Goal: Information Seeking & Learning: Learn about a topic

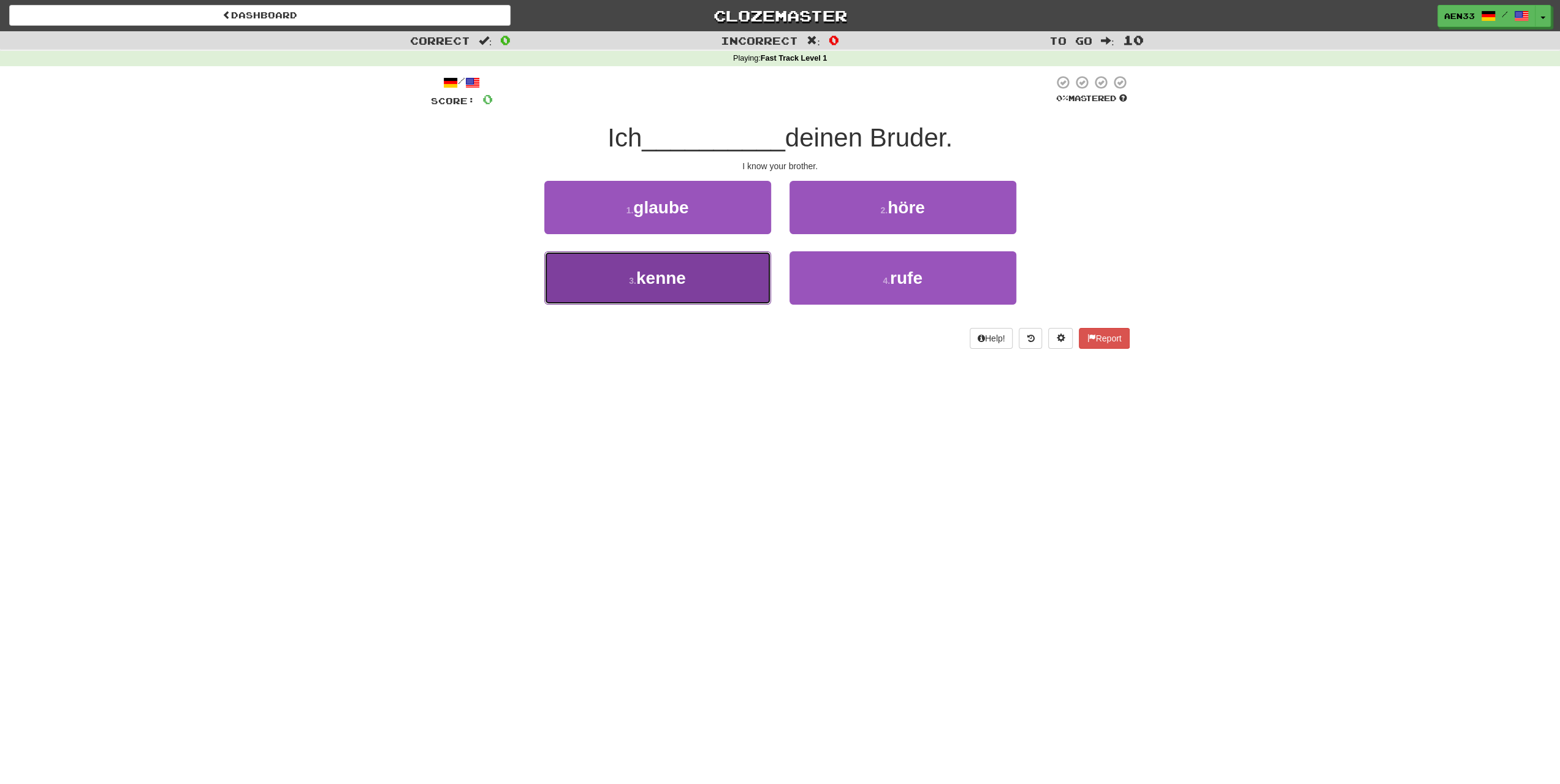
click at [729, 276] on button "3 . [GEOGRAPHIC_DATA]" at bounding box center [658, 278] width 227 height 54
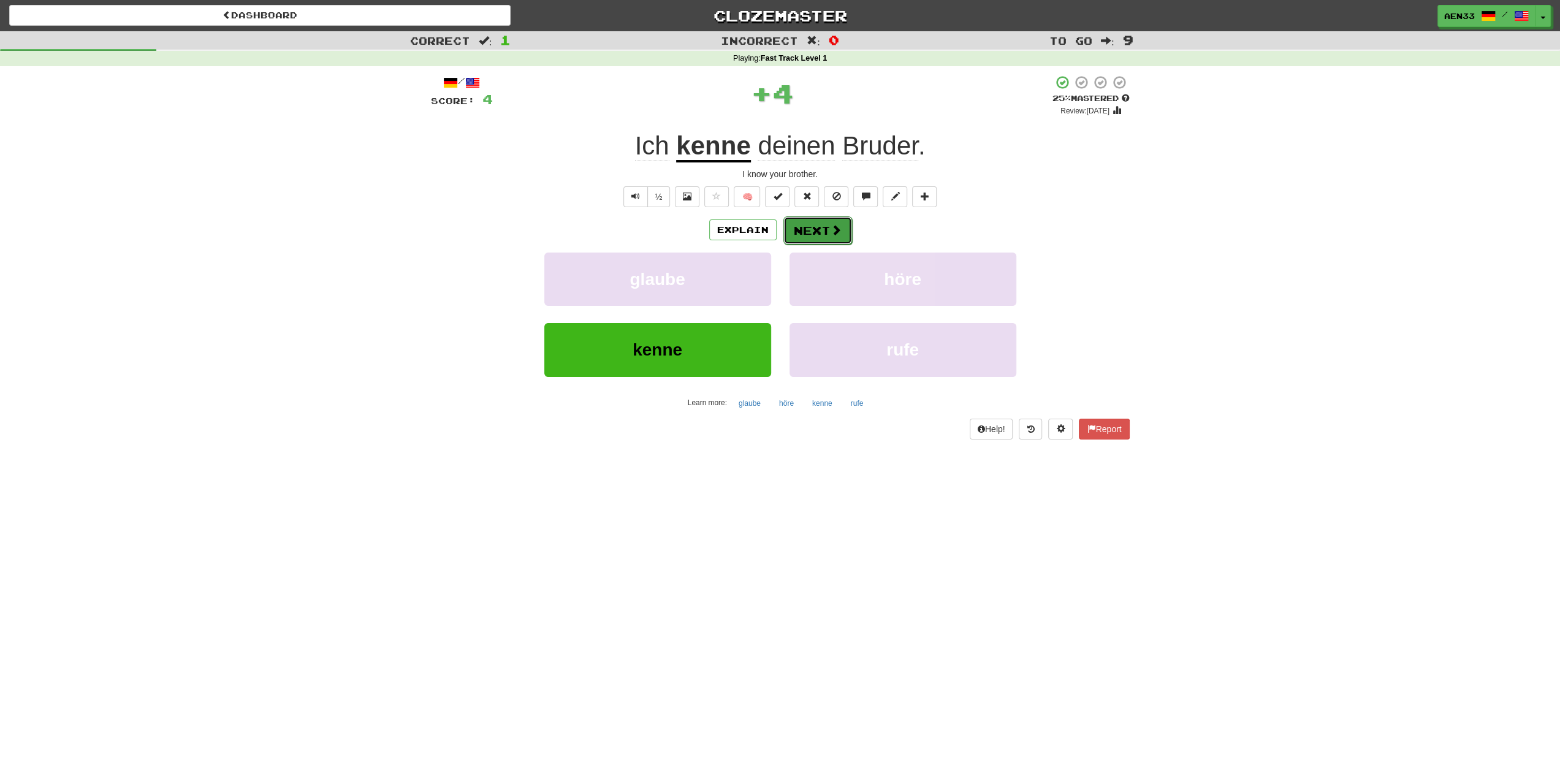
click at [828, 230] on button "Next" at bounding box center [818, 230] width 69 height 28
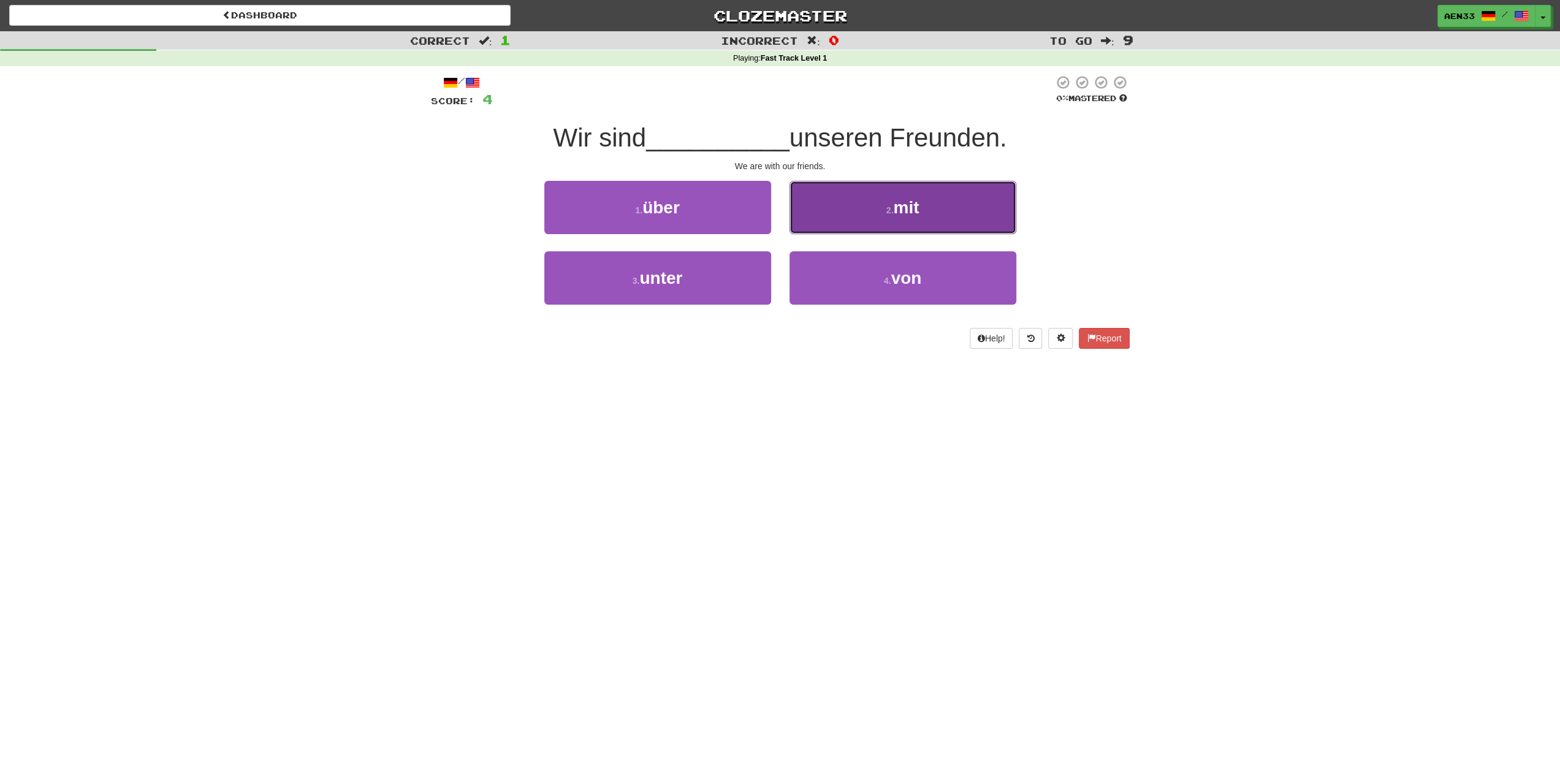
click at [867, 201] on button "2 . mit" at bounding box center [903, 207] width 227 height 54
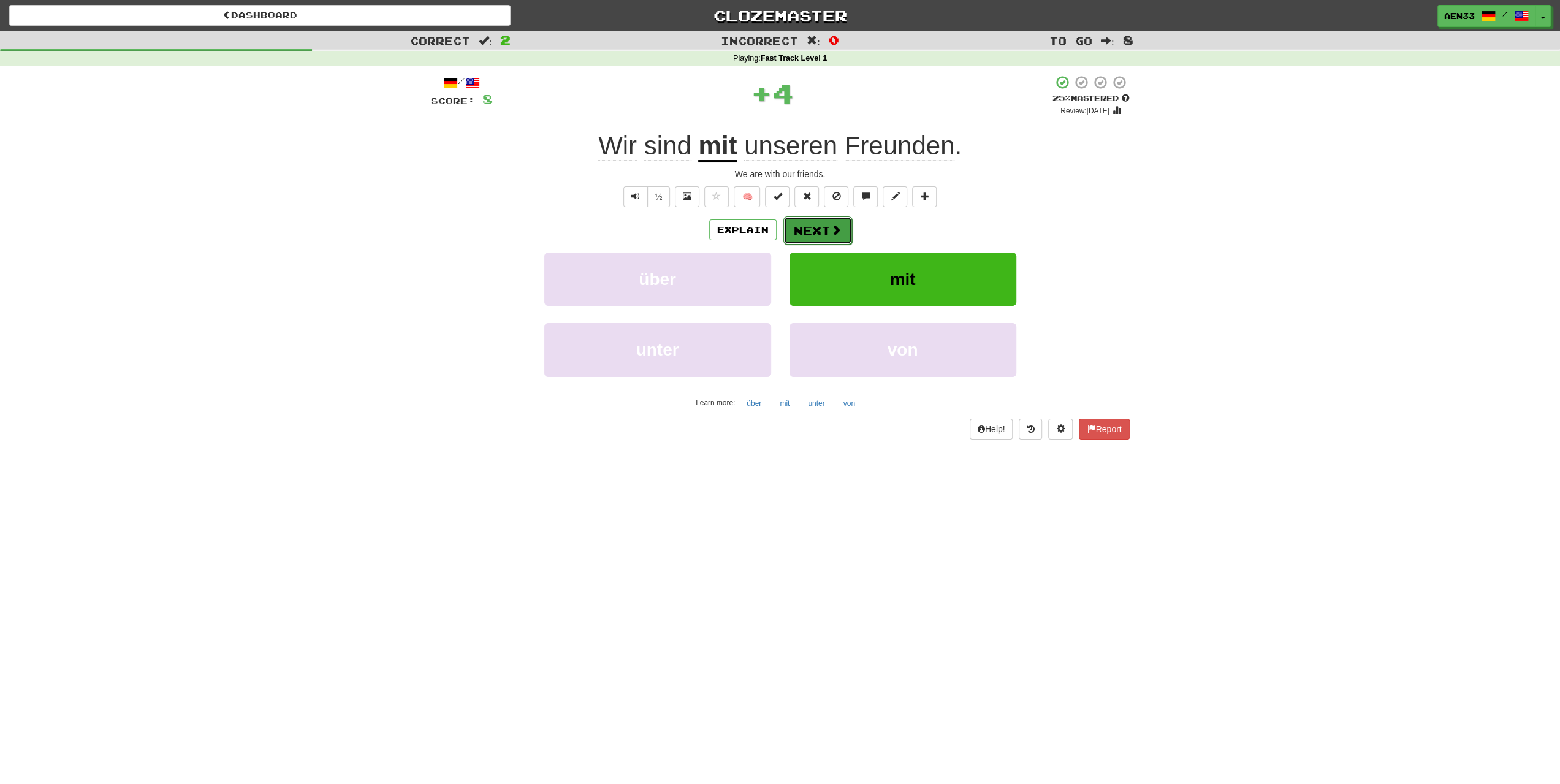
click at [835, 224] on span at bounding box center [836, 230] width 11 height 11
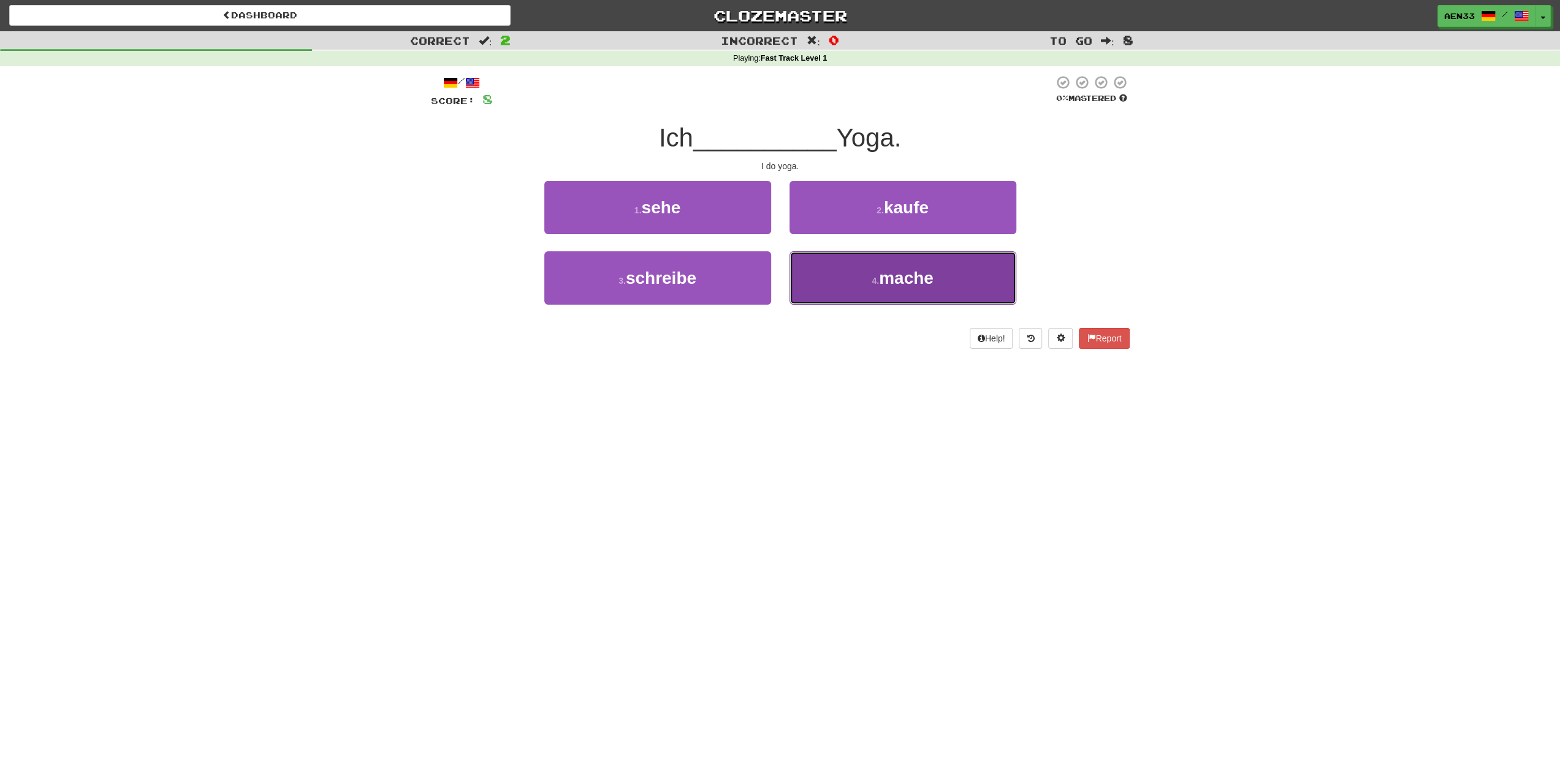
click at [857, 280] on button "4 . mache" at bounding box center [903, 278] width 227 height 54
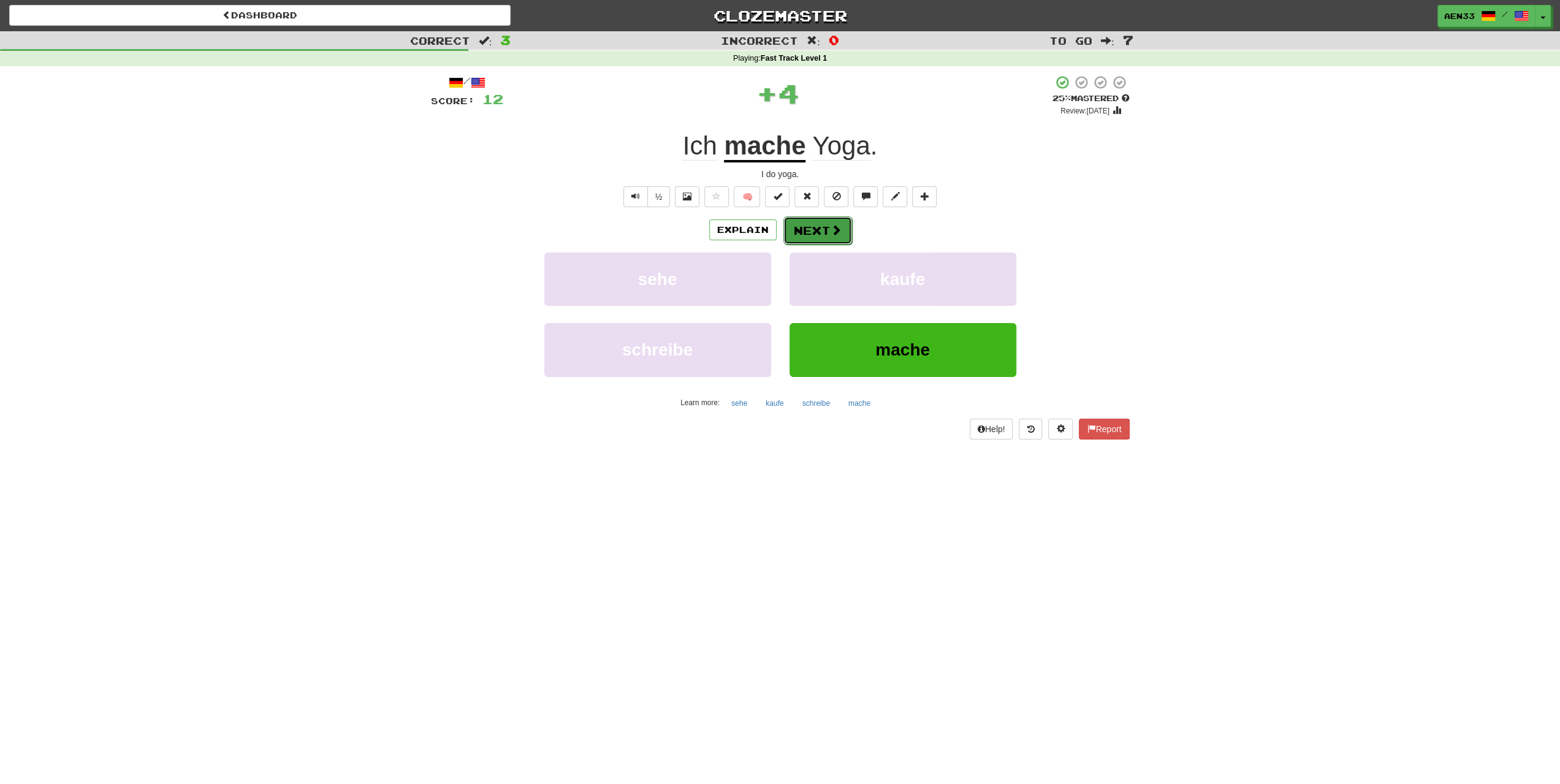
click at [828, 229] on button "Next" at bounding box center [818, 230] width 69 height 28
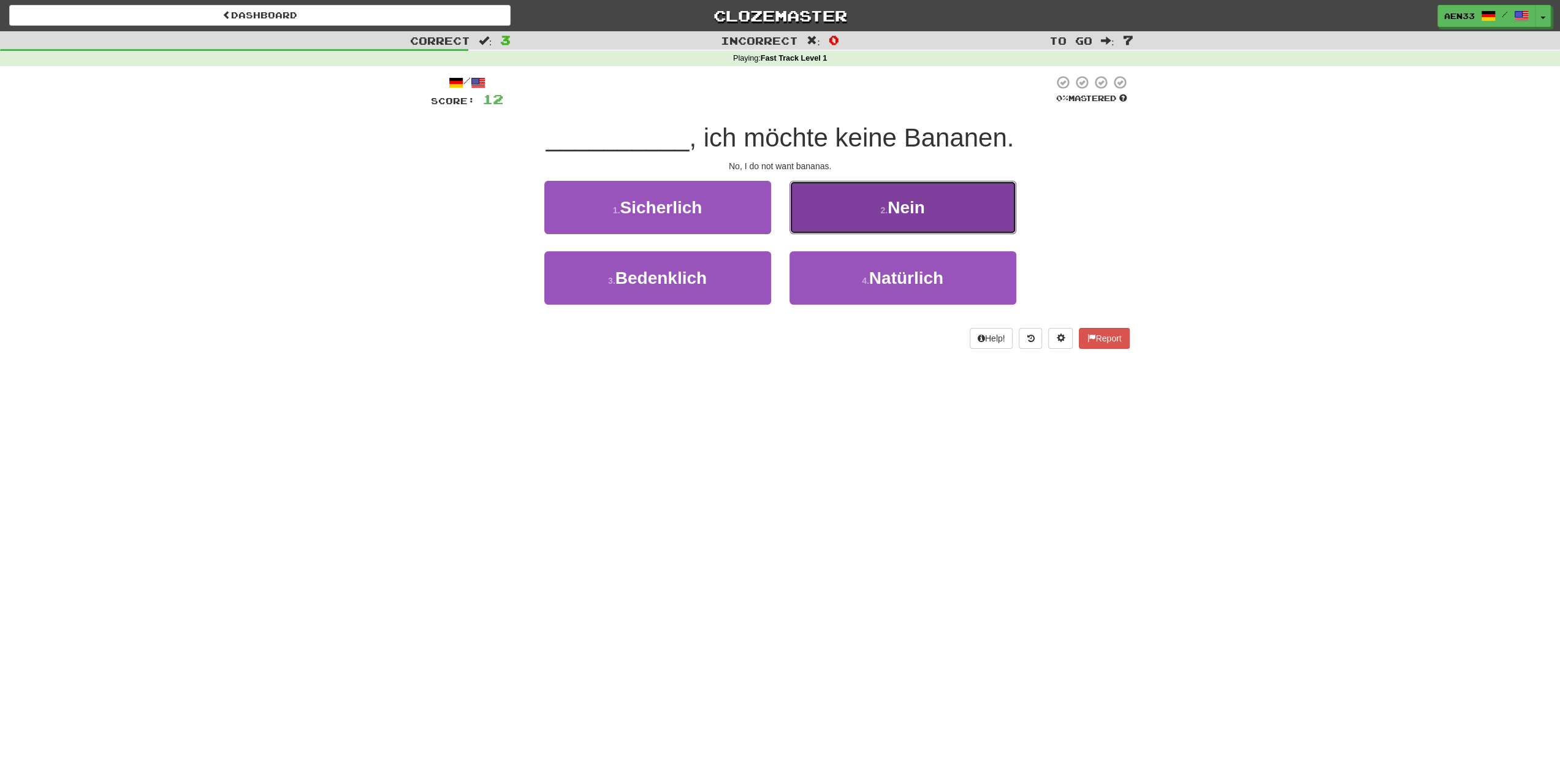
click at [867, 202] on button "2 . Nein" at bounding box center [903, 207] width 227 height 54
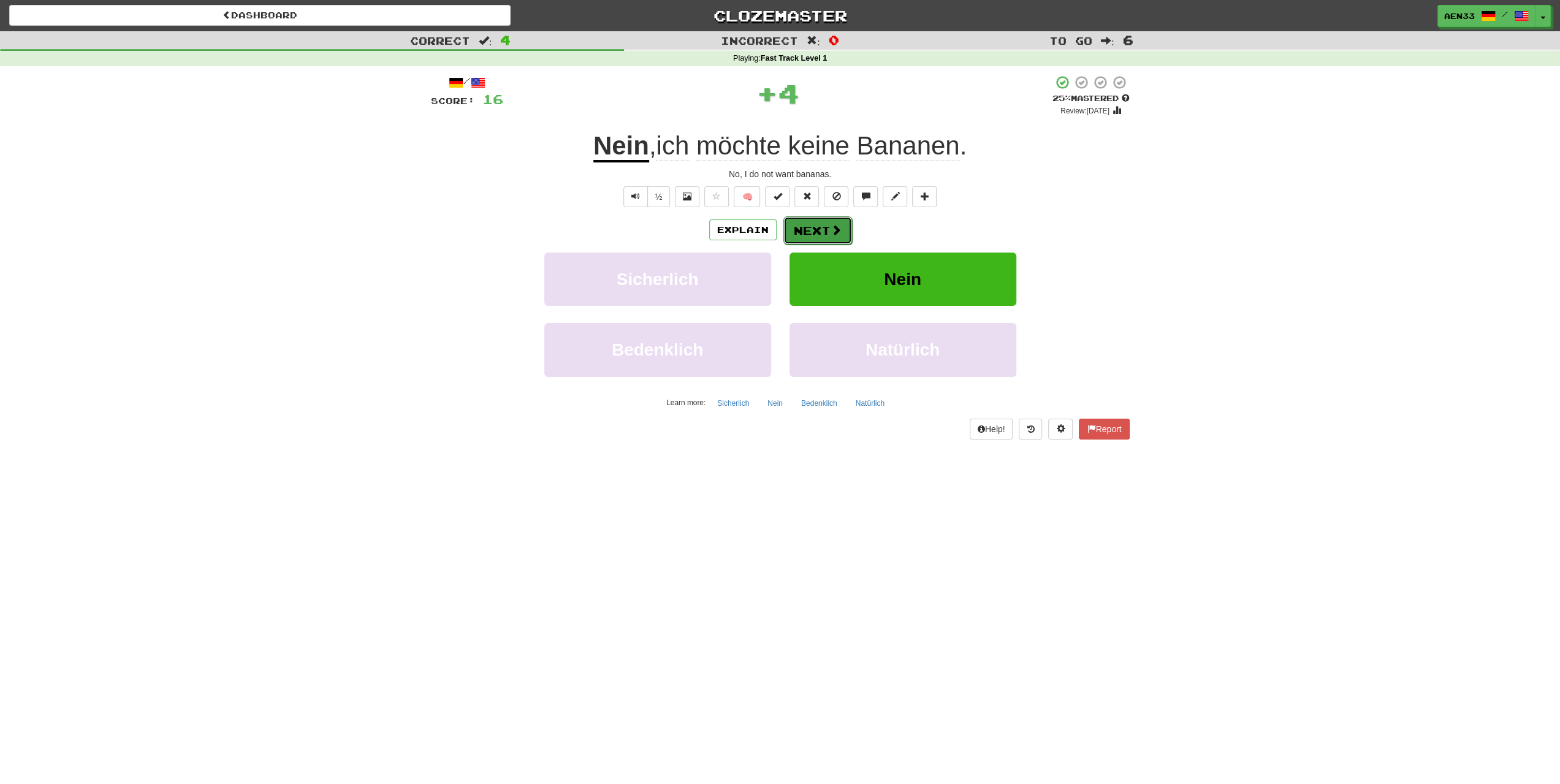
click at [825, 231] on button "Next" at bounding box center [818, 230] width 69 height 28
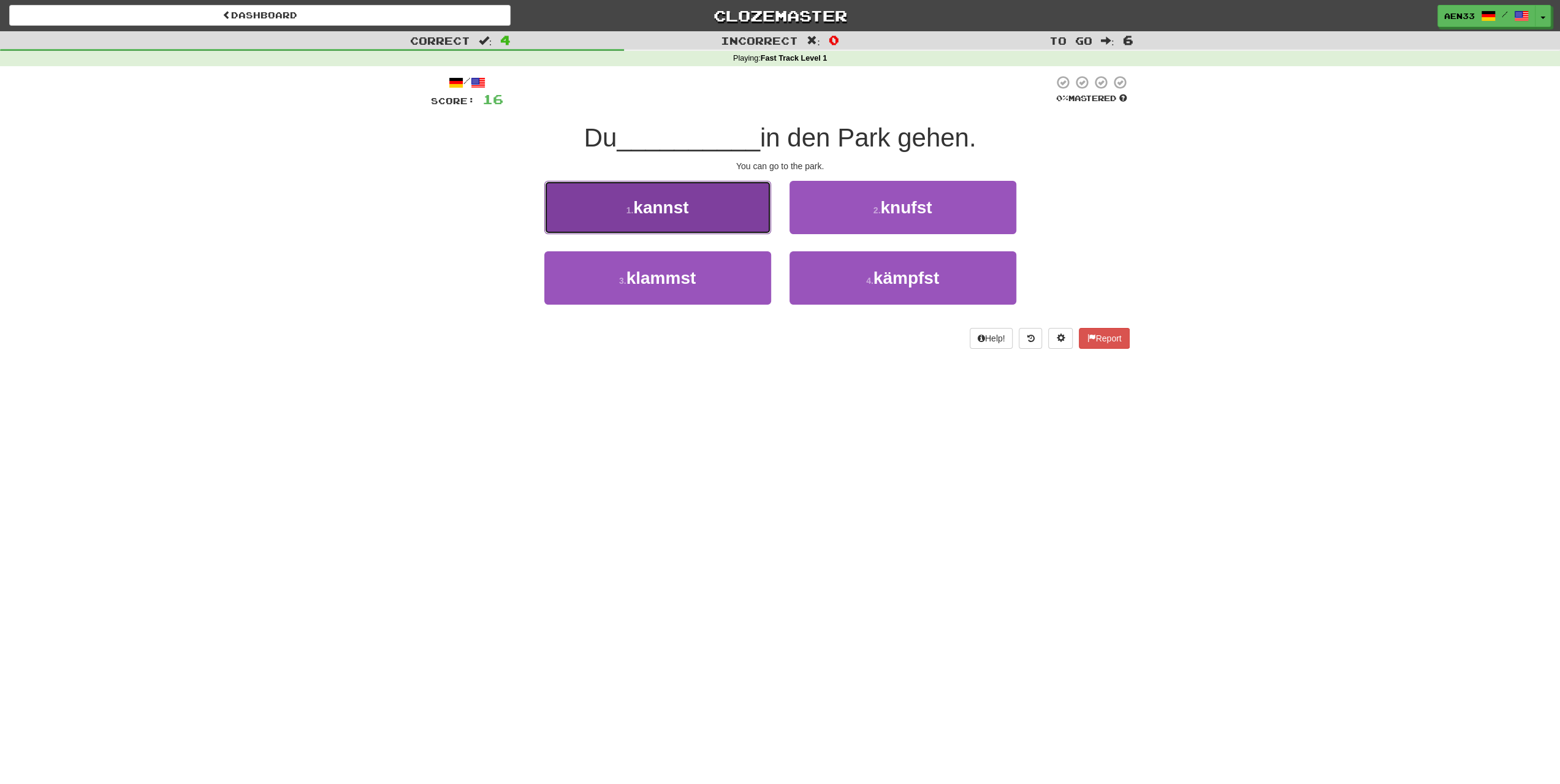
click at [752, 224] on button "1 . kannst" at bounding box center [658, 207] width 227 height 54
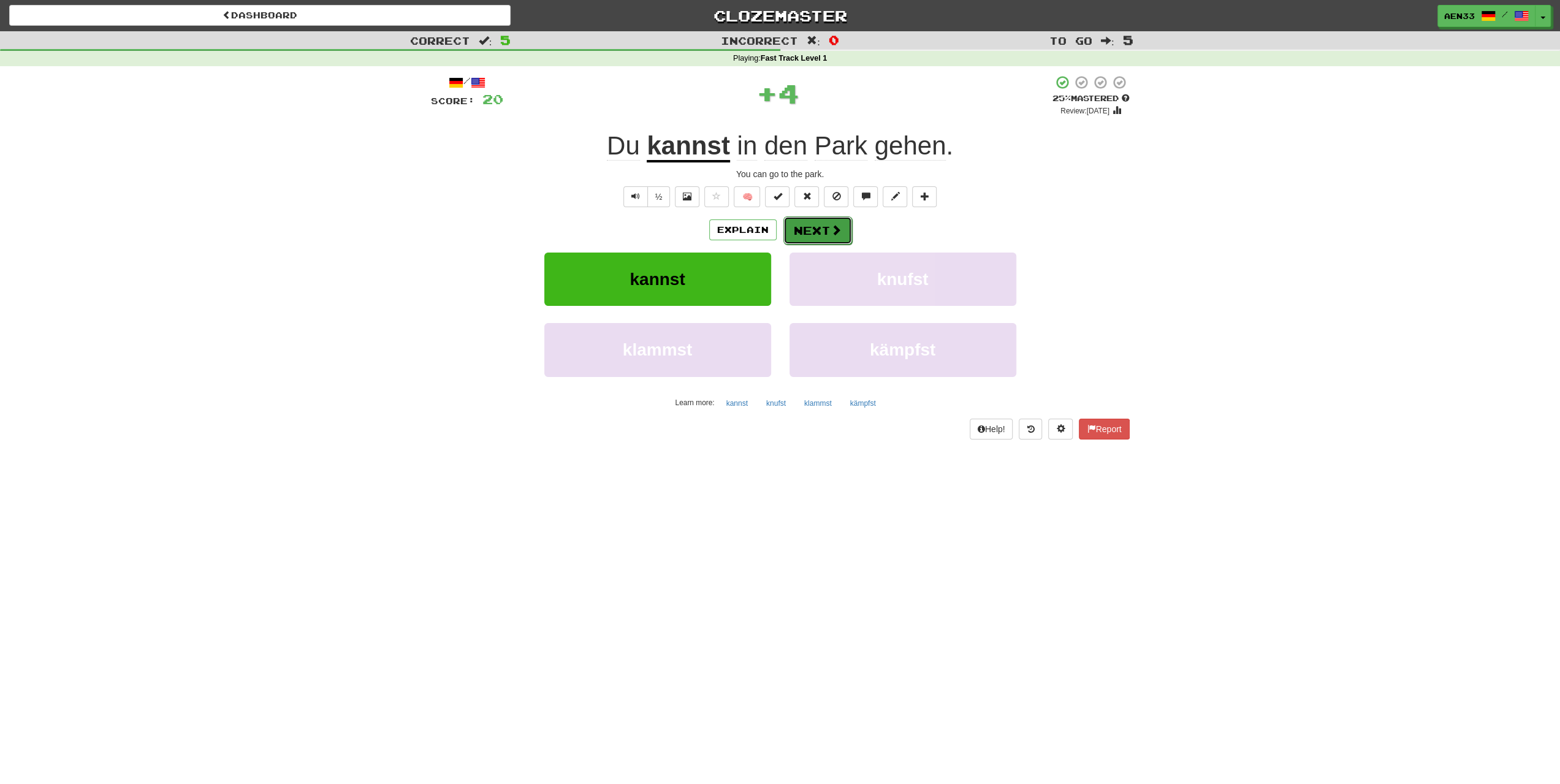
click at [807, 240] on button "Next" at bounding box center [818, 230] width 69 height 28
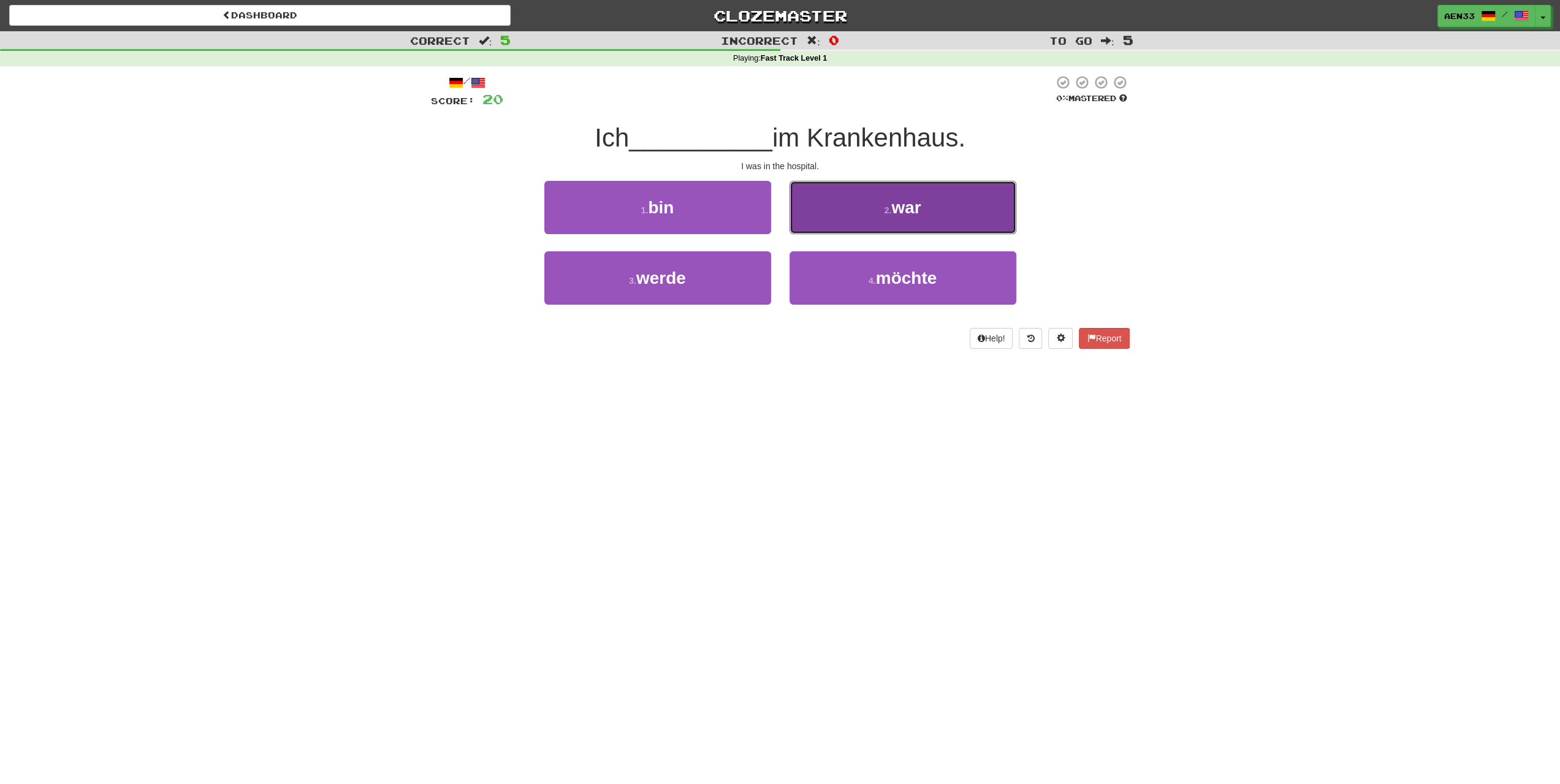
click at [863, 224] on button "2 . war" at bounding box center [903, 207] width 227 height 54
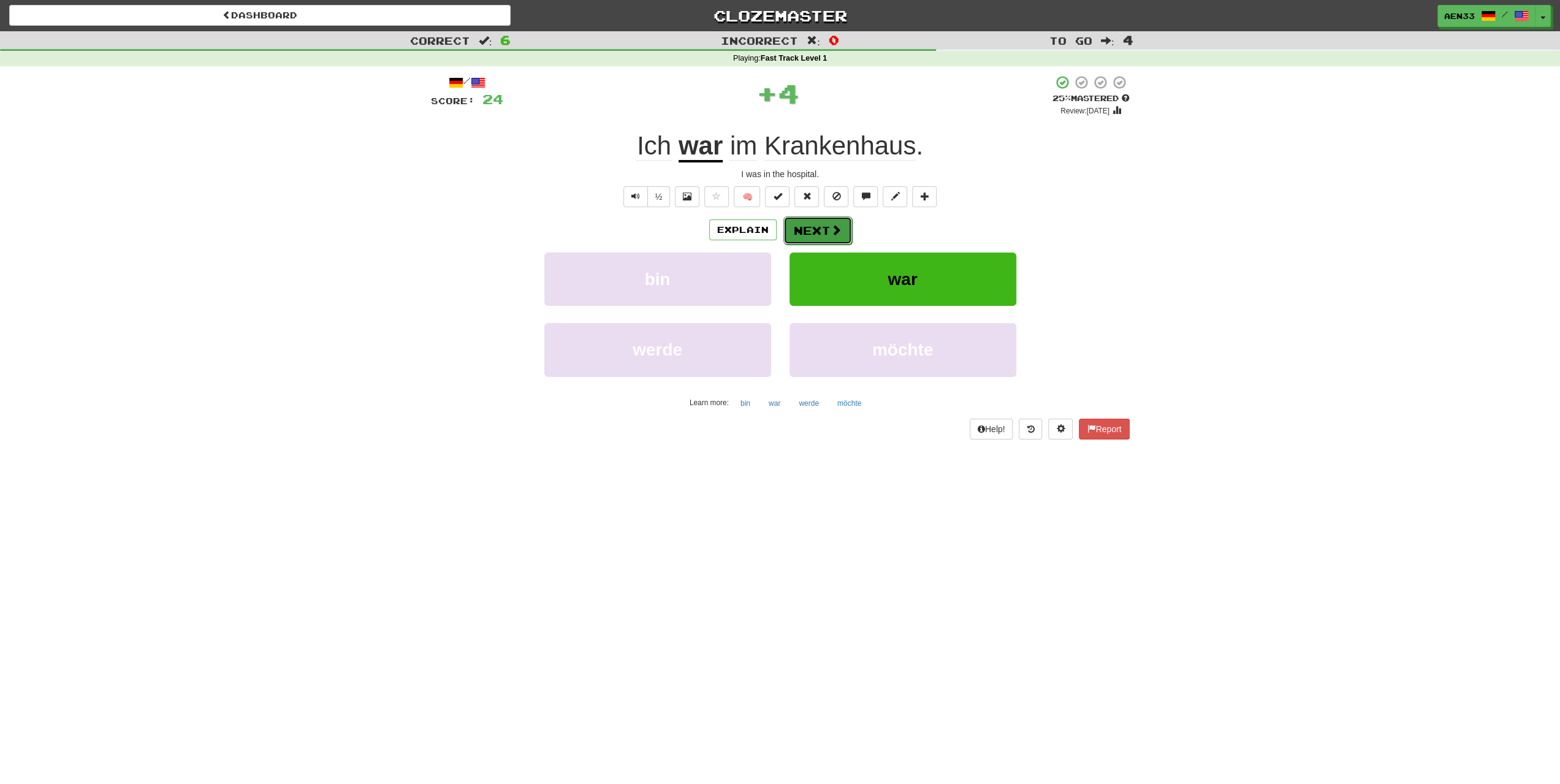
click at [810, 225] on button "Next" at bounding box center [818, 230] width 69 height 28
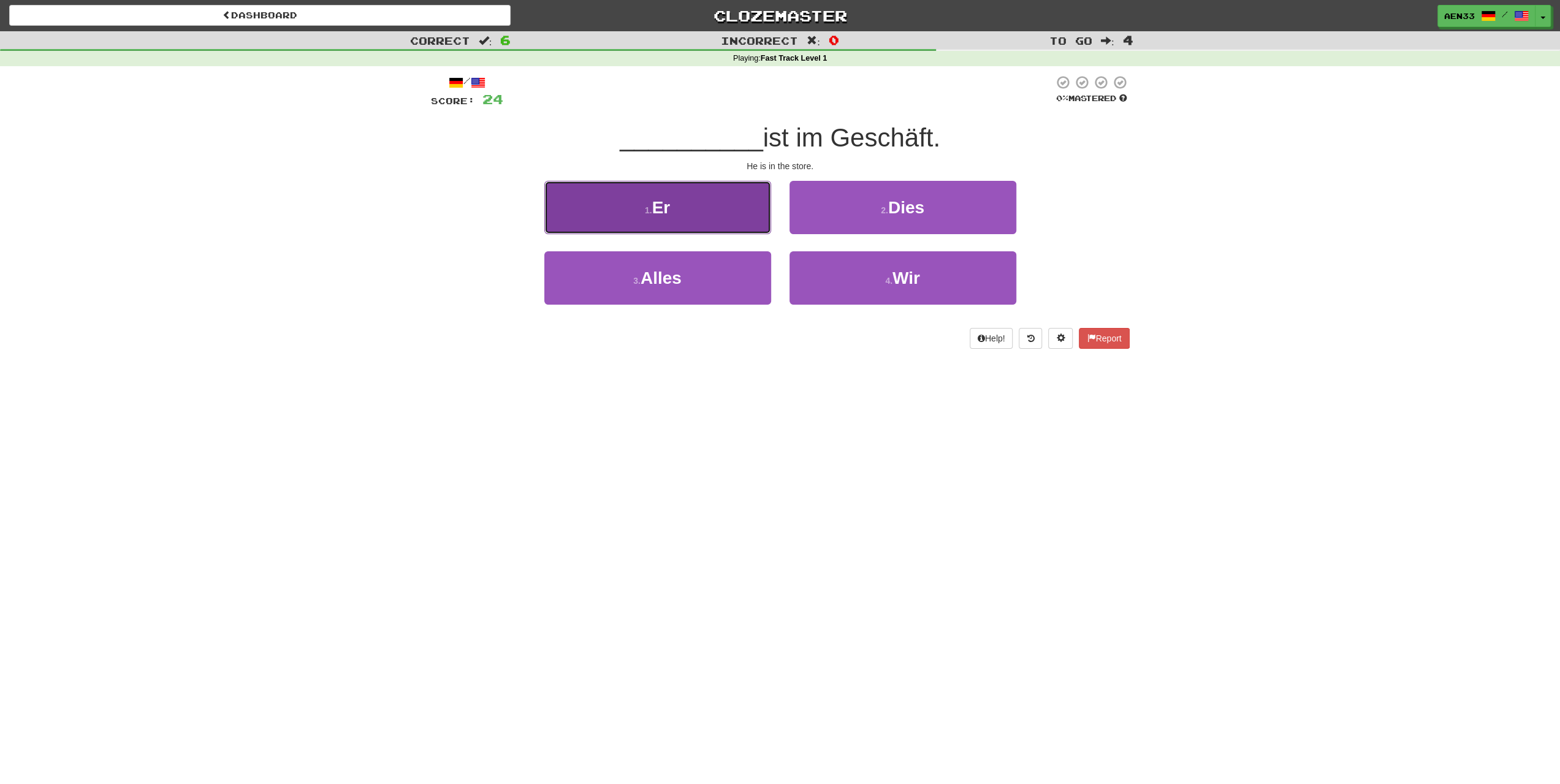
click at [740, 219] on button "1 . Er" at bounding box center [658, 207] width 227 height 54
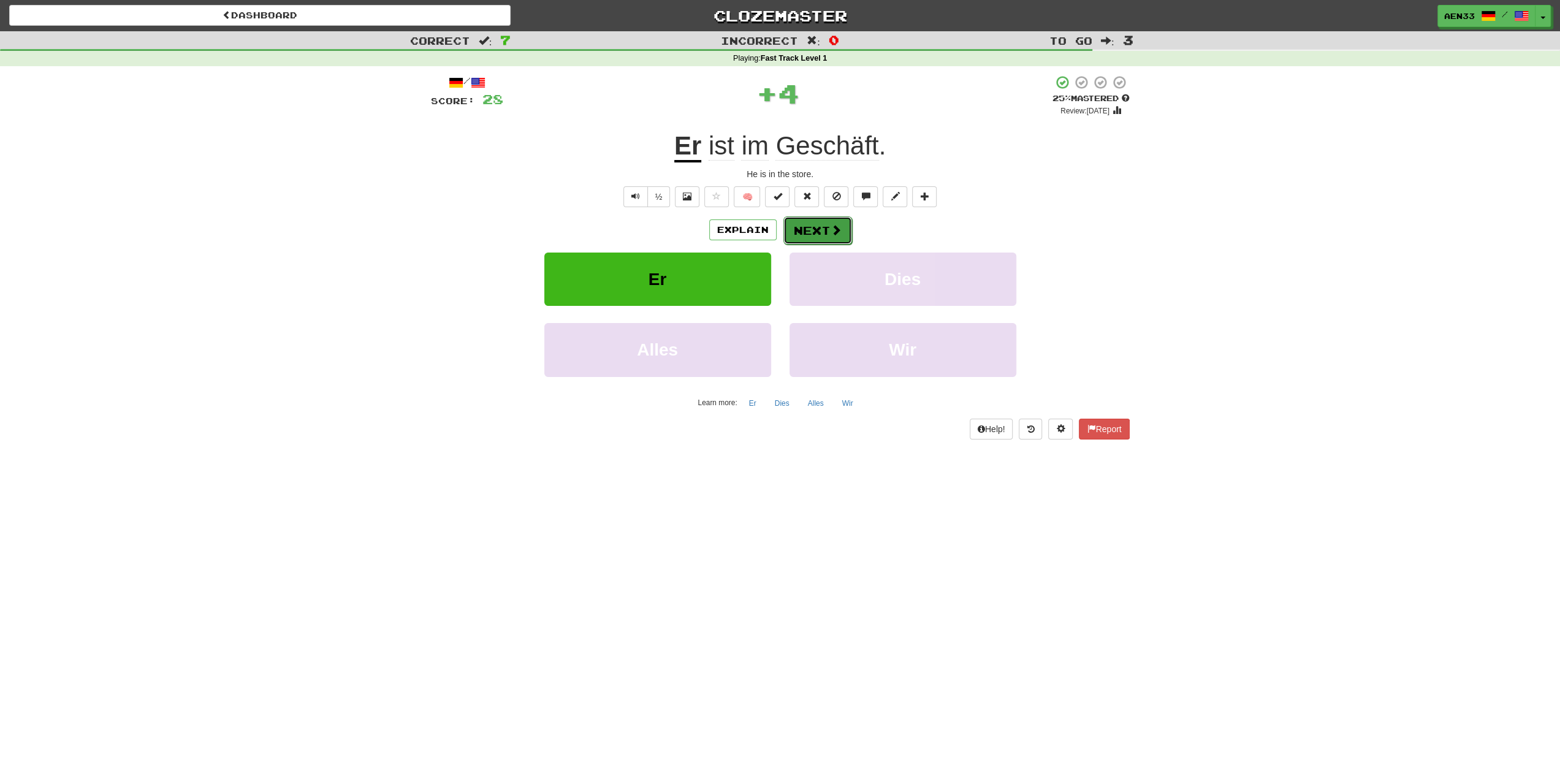
click at [814, 232] on button "Next" at bounding box center [818, 230] width 69 height 28
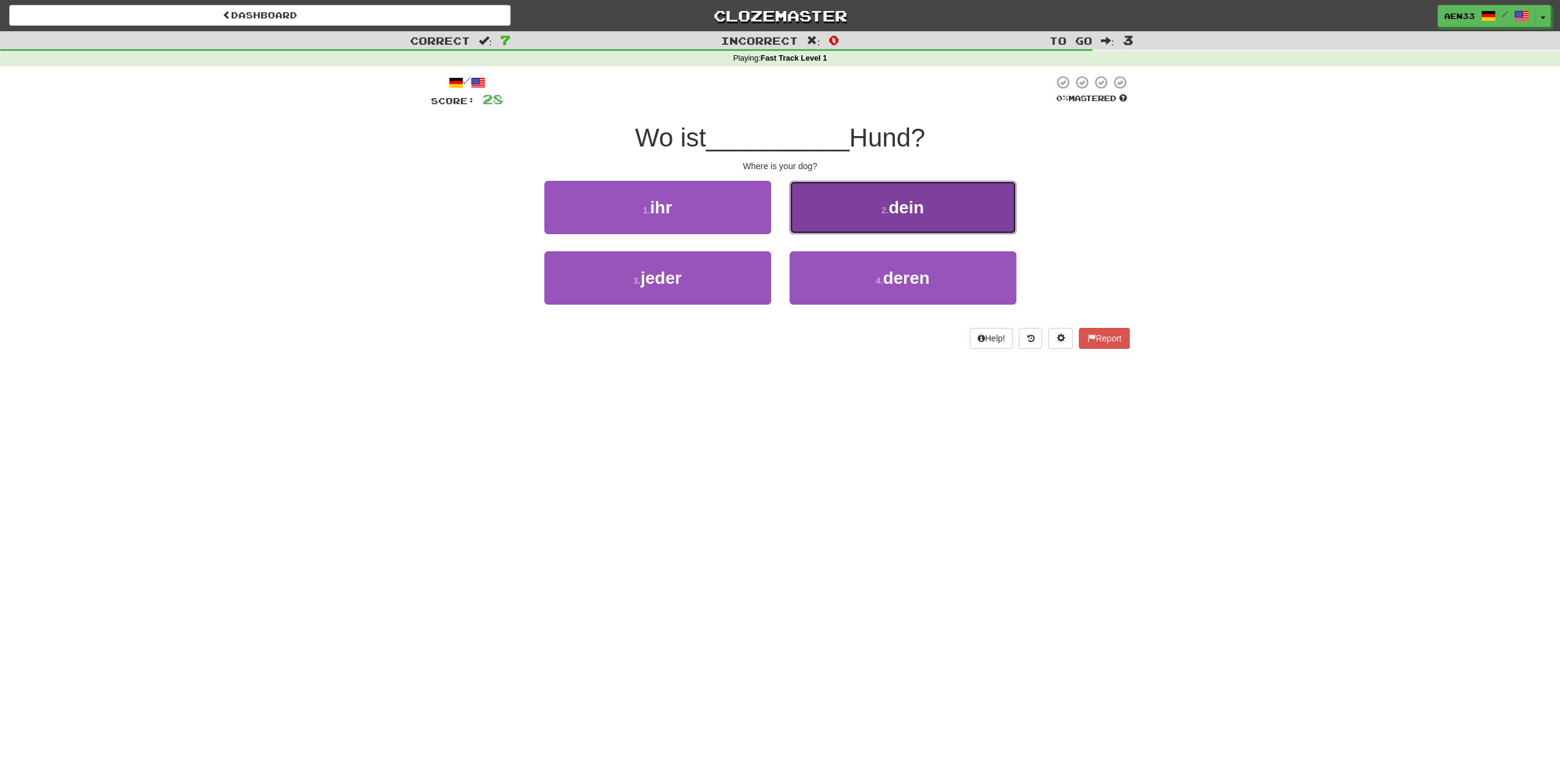
click at [844, 224] on button "2 . dein" at bounding box center [903, 207] width 227 height 54
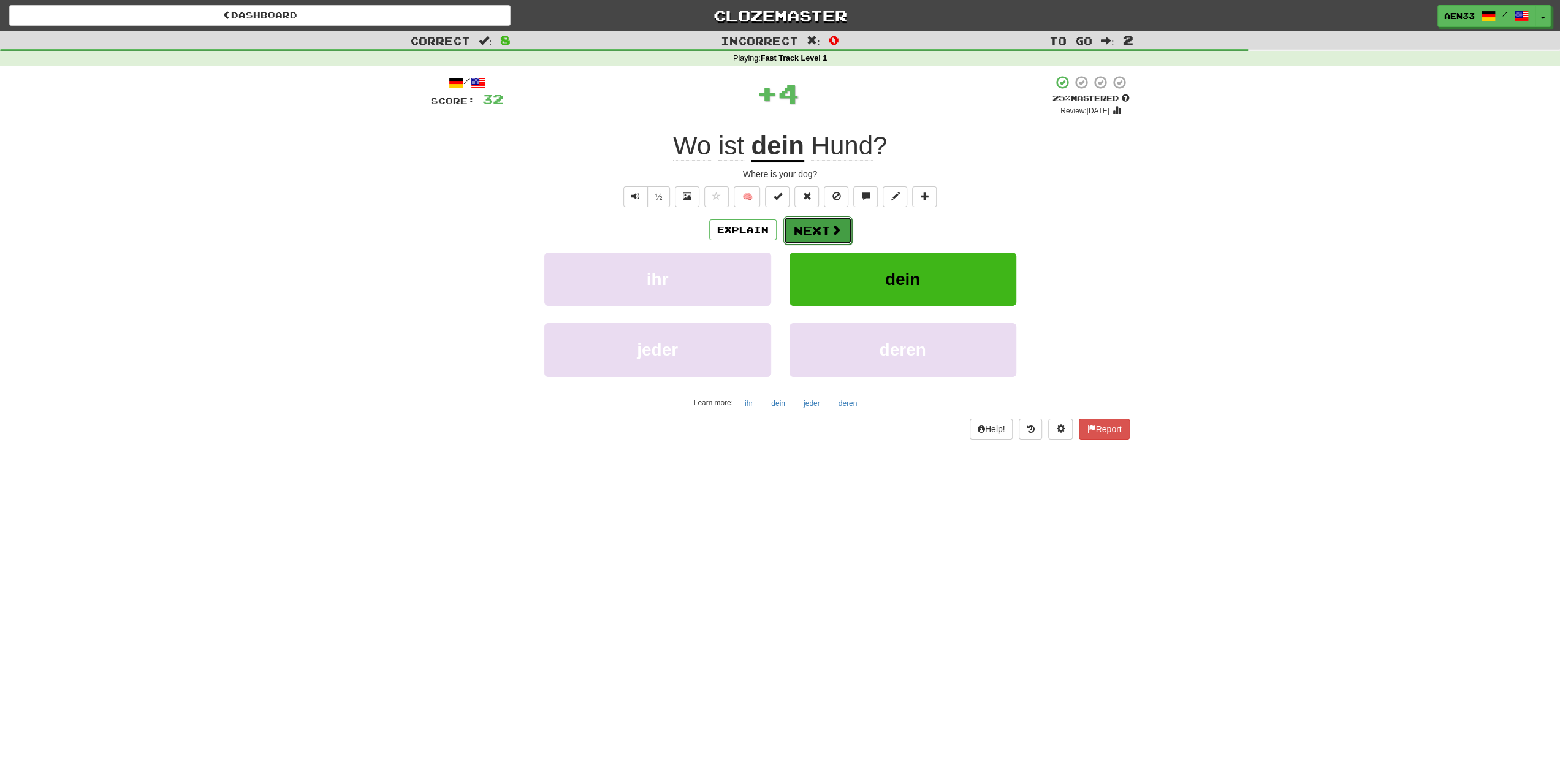
click at [825, 240] on button "Next" at bounding box center [818, 230] width 69 height 28
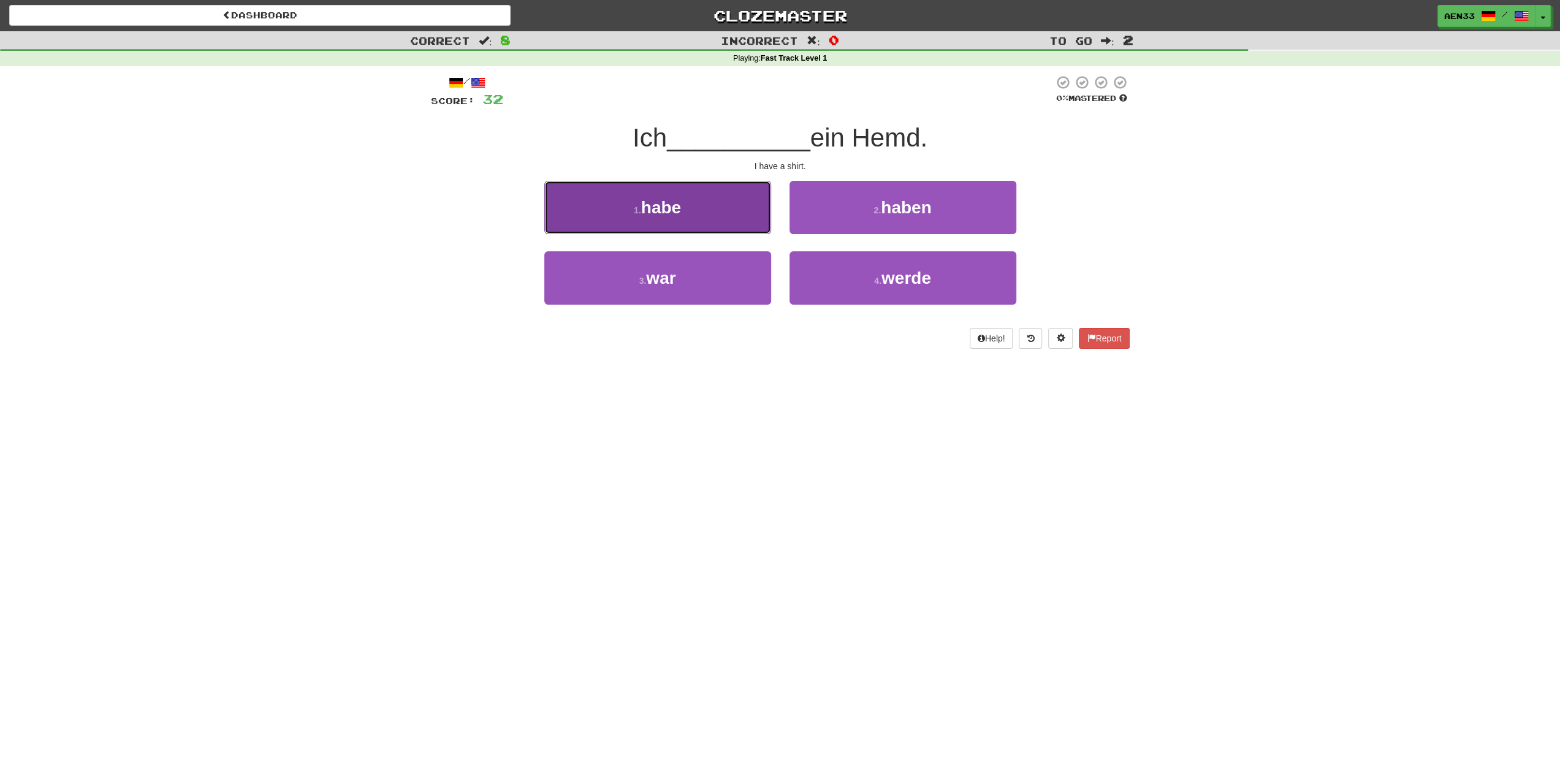
click at [750, 207] on button "1 . habe" at bounding box center [658, 207] width 227 height 54
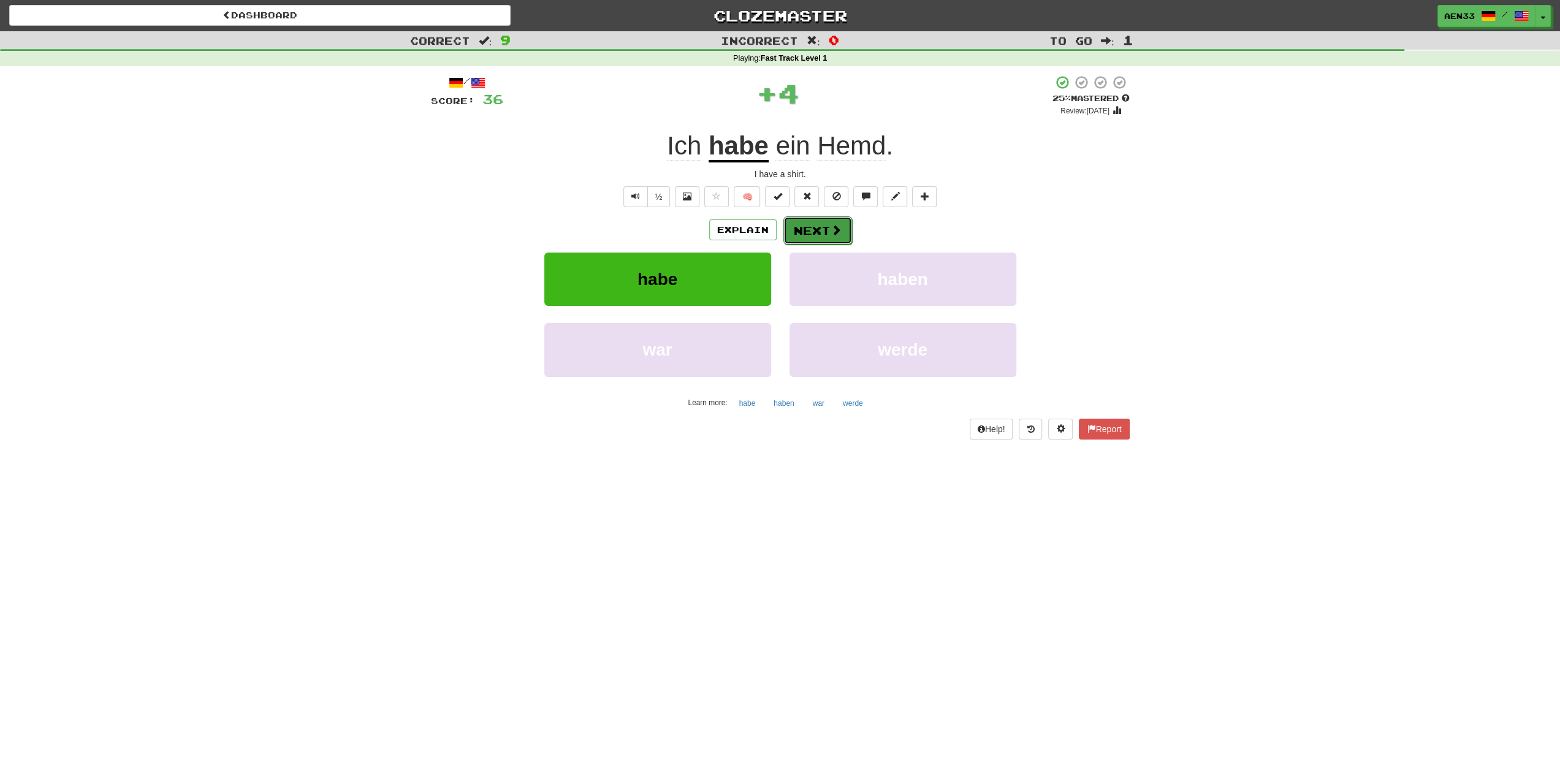
click at [826, 234] on button "Next" at bounding box center [818, 230] width 69 height 28
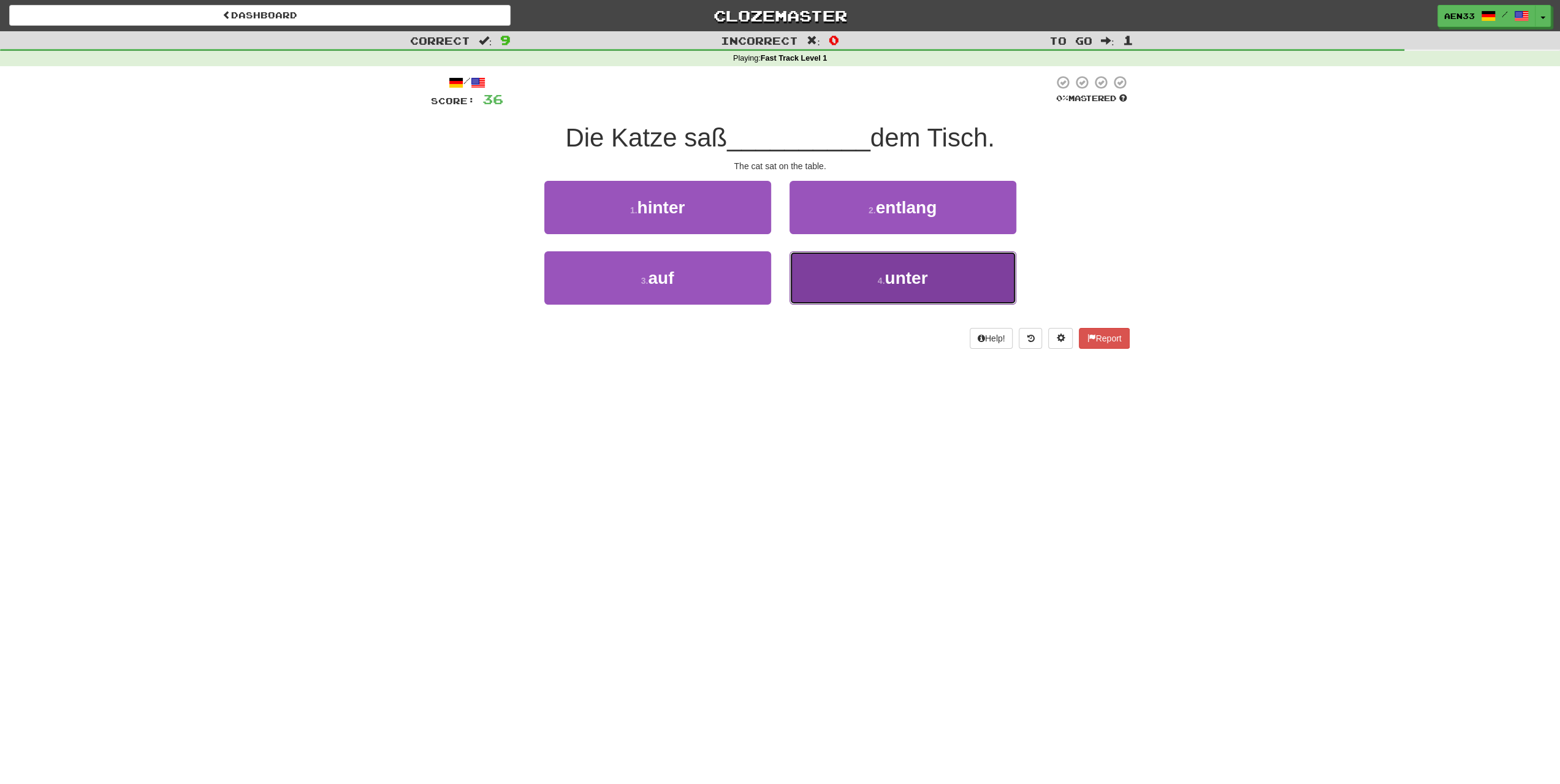
click at [825, 290] on button "4 . unter" at bounding box center [903, 278] width 227 height 54
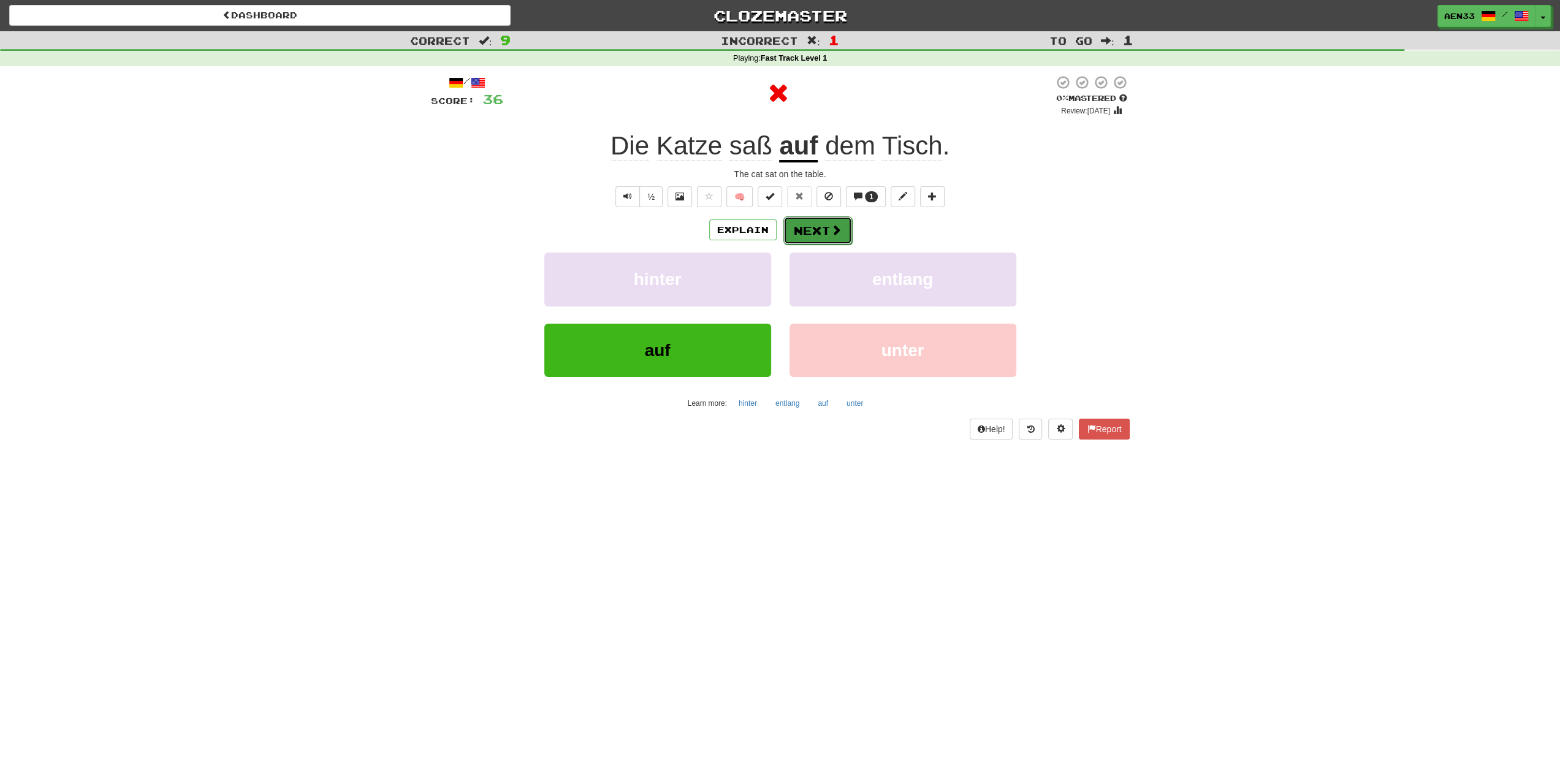
click at [825, 235] on button "Next" at bounding box center [818, 230] width 69 height 28
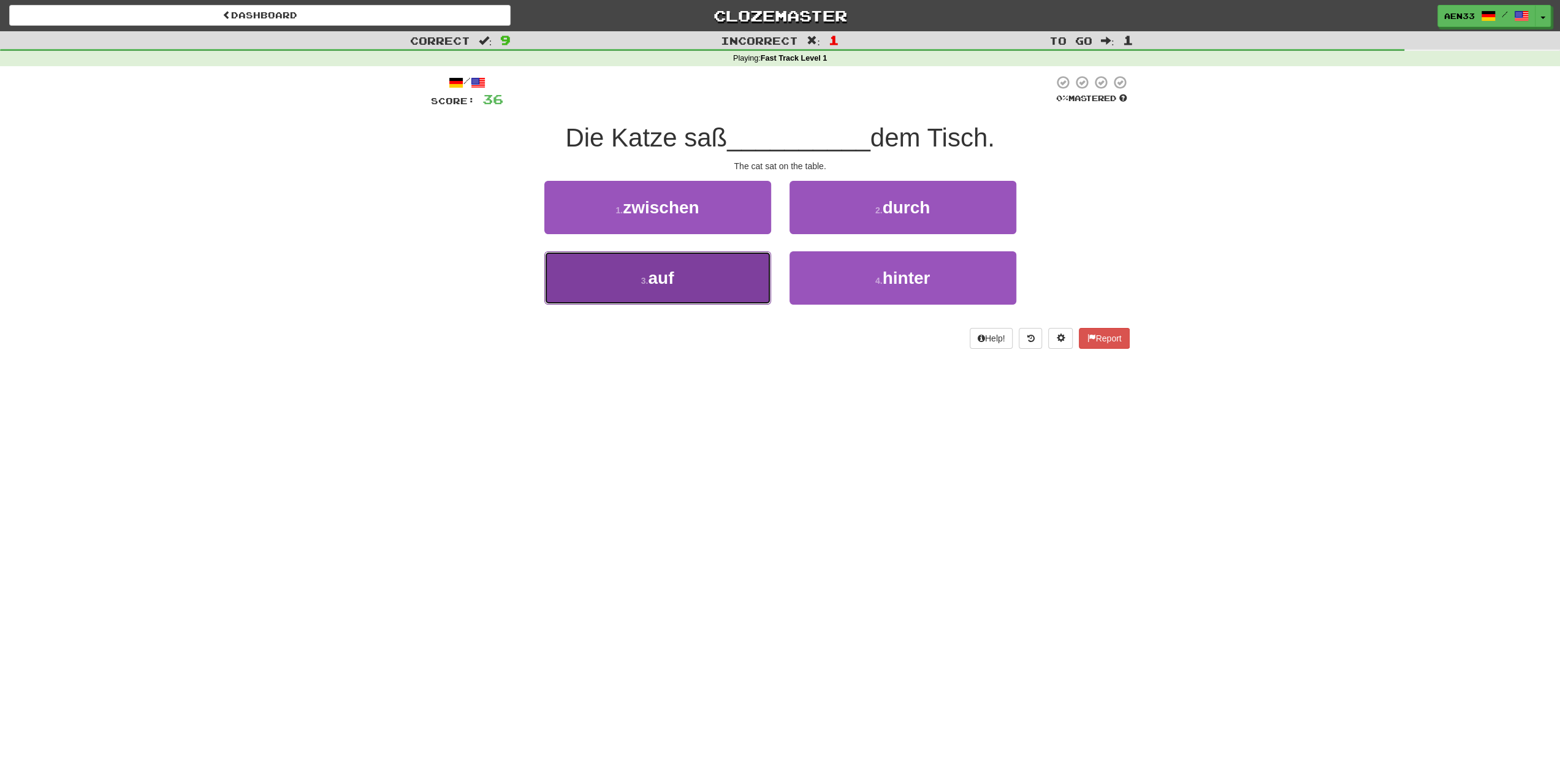
click at [740, 271] on button "3 . auf" at bounding box center [658, 278] width 227 height 54
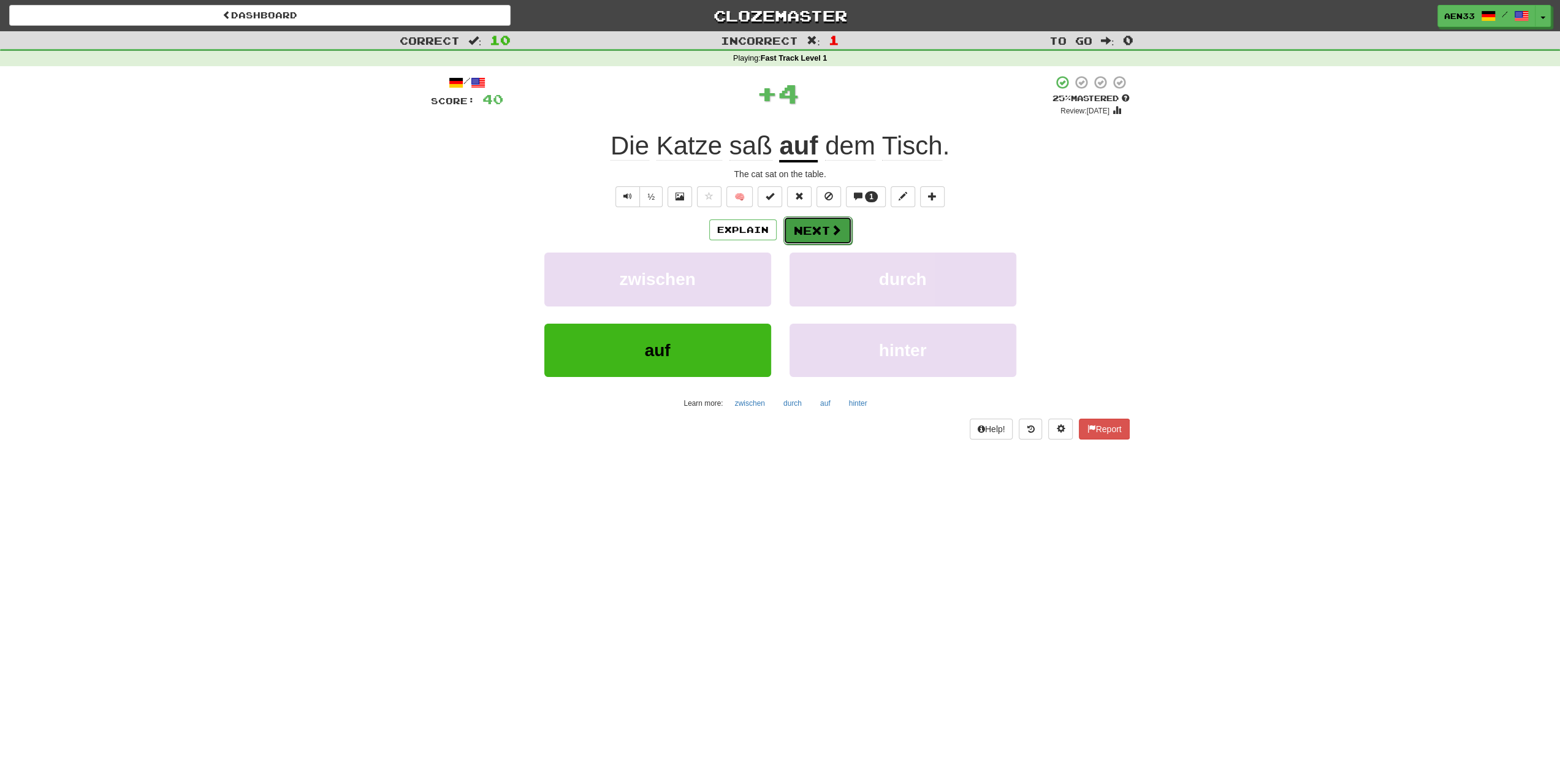
click at [816, 235] on button "Next" at bounding box center [818, 230] width 69 height 28
